Goal: Go to known website: Access a specific website the user already knows

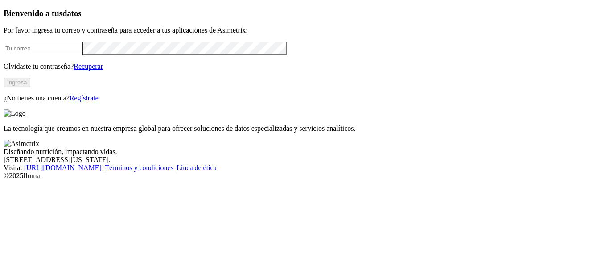
type input "[PERSON_NAME][EMAIL_ADDRESS][DOMAIN_NAME]"
click at [30, 87] on button "Ingresa" at bounding box center [17, 82] width 27 height 9
